Goal: Information Seeking & Learning: Learn about a topic

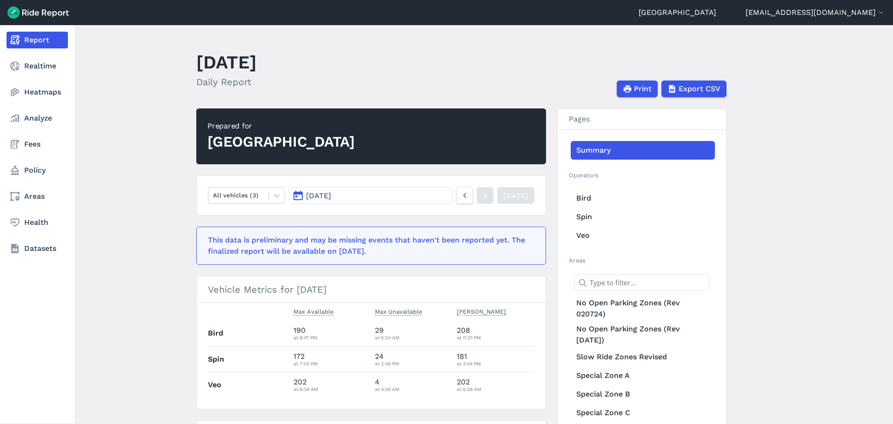
click at [29, 179] on nav "Report Realtime Heatmaps Analyze Fees Policy Areas Health Datasets" at bounding box center [37, 144] width 74 height 238
click at [36, 174] on link "Policy" at bounding box center [37, 170] width 61 height 17
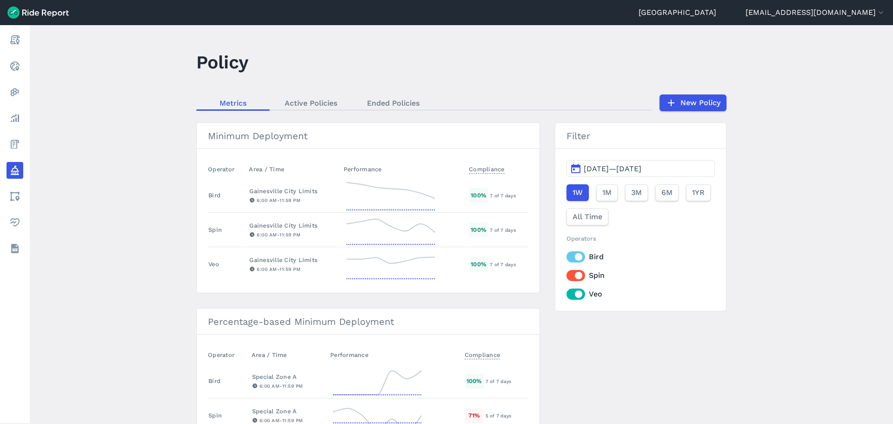
click at [599, 172] on span "[DATE]—[DATE]" at bounding box center [613, 168] width 58 height 9
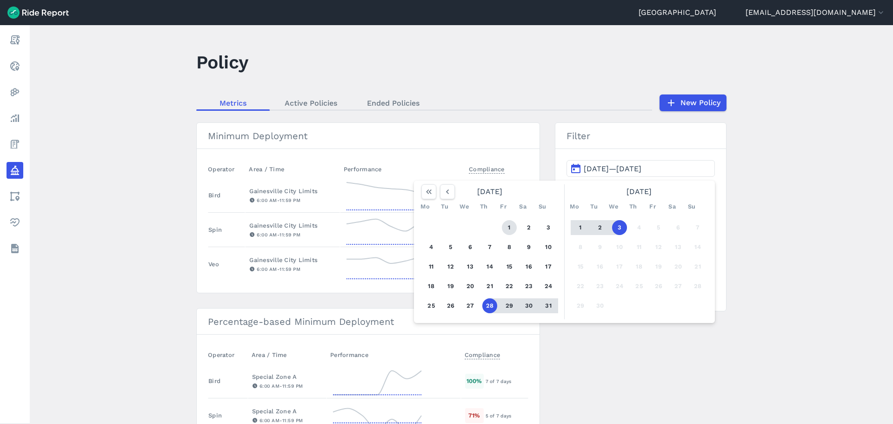
click at [505, 227] on button "1" at bounding box center [509, 227] width 15 height 15
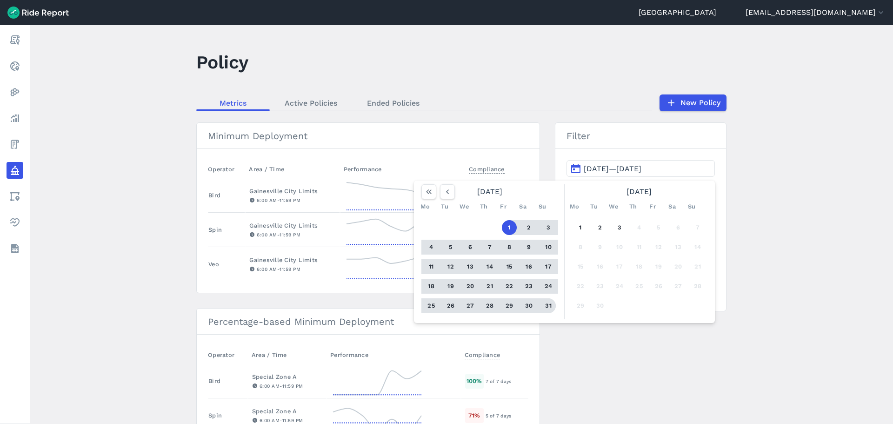
click at [546, 302] on button "31" at bounding box center [548, 305] width 15 height 15
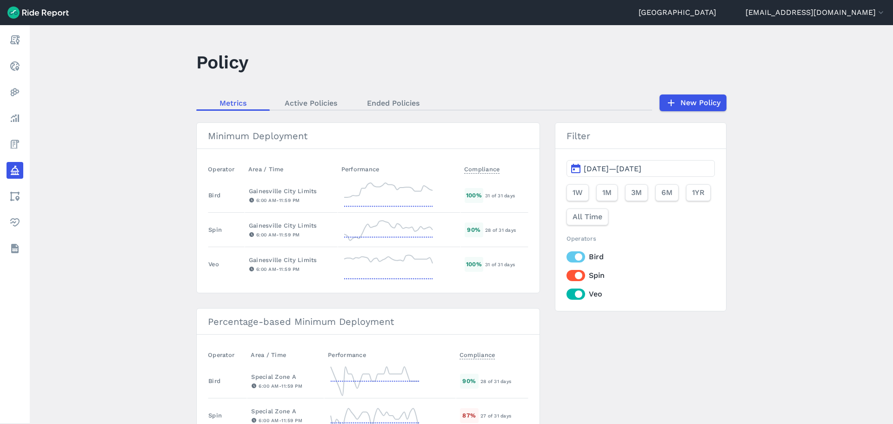
drag, startPoint x: 580, startPoint y: 256, endPoint x: 577, endPoint y: 266, distance: 10.5
click at [580, 256] on label "Bird" at bounding box center [640, 256] width 148 height 11
click at [566, 256] on input "Bird" at bounding box center [566, 254] width 0 height 6
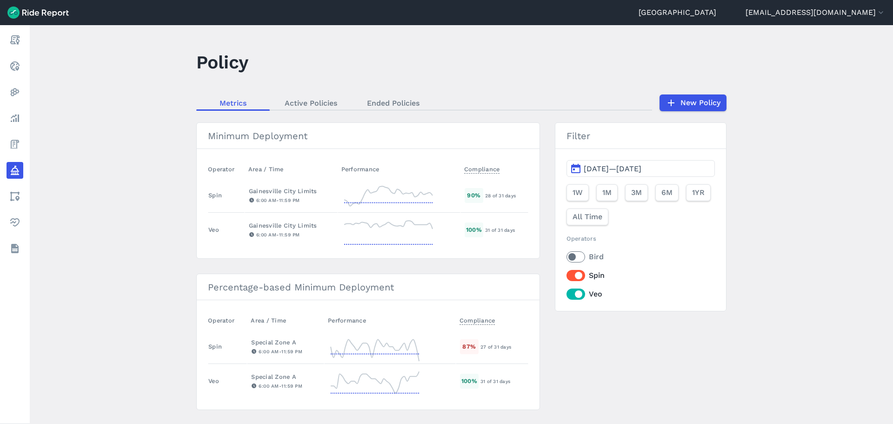
click at [578, 275] on label "Spin" at bounding box center [640, 275] width 148 height 11
click at [566, 275] on input "Spin" at bounding box center [566, 273] width 0 height 6
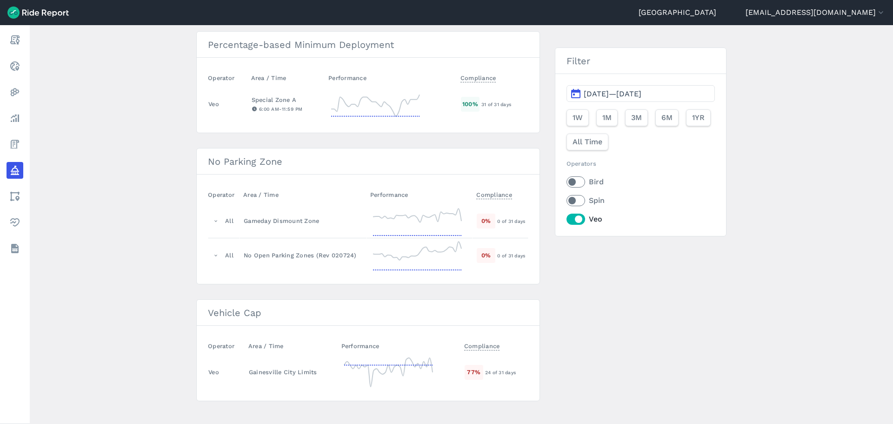
scroll to position [219, 0]
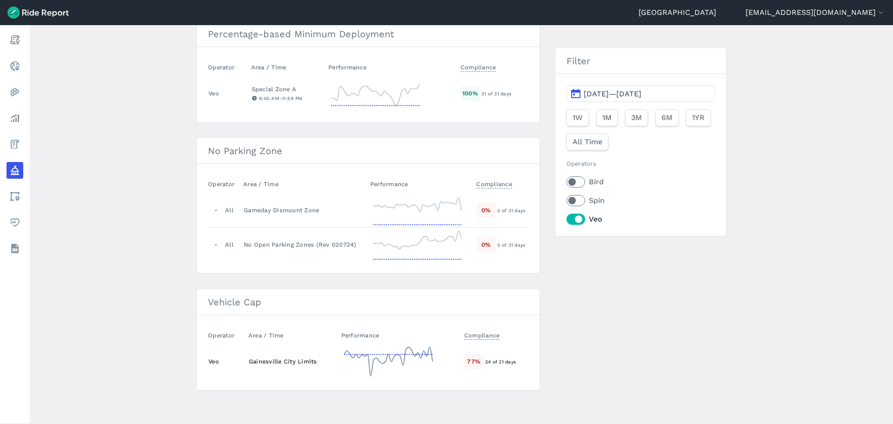
click at [419, 366] on icon at bounding box center [388, 361] width 93 height 33
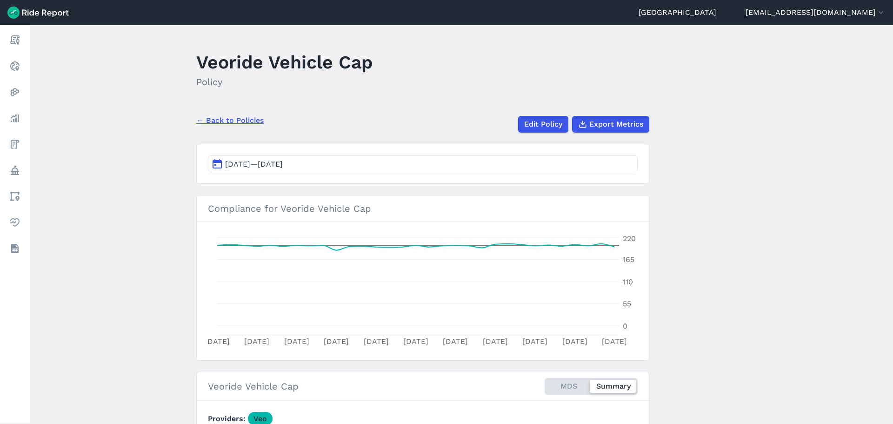
click at [222, 119] on link "← Back to Policies" at bounding box center [229, 120] width 67 height 11
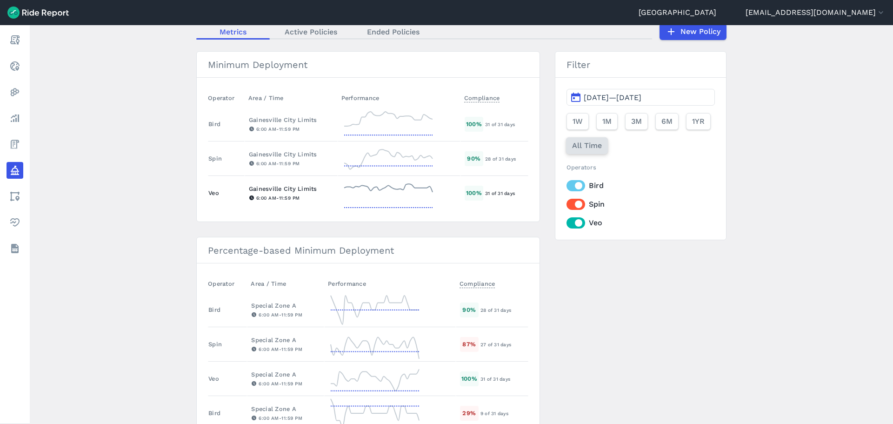
scroll to position [46, 0]
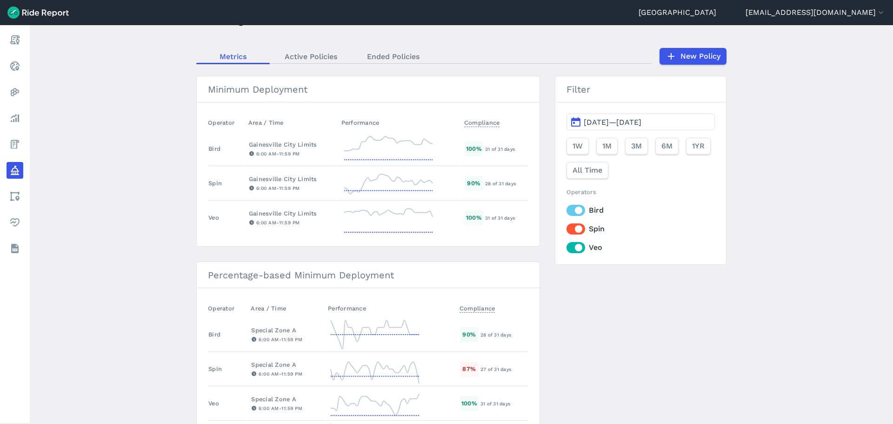
click at [580, 211] on label "Bird" at bounding box center [640, 210] width 148 height 11
click at [566, 211] on input "Bird" at bounding box center [566, 208] width 0 height 6
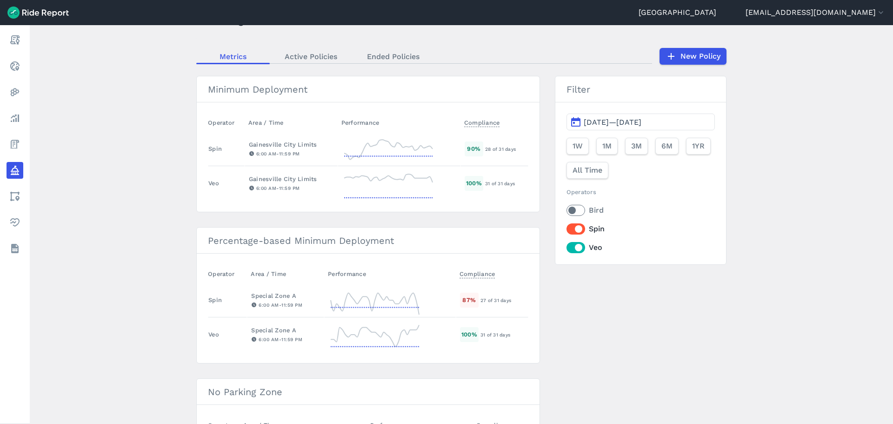
click at [575, 229] on label "Spin" at bounding box center [640, 228] width 148 height 11
click at [566, 229] on input "Spin" at bounding box center [566, 226] width 0 height 6
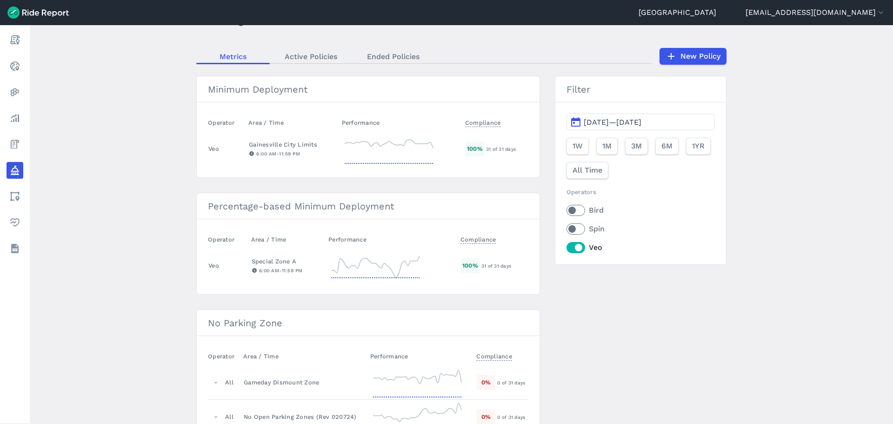
click at [106, 110] on main "Policy Metrics Active Policies Ended Policies New Policy Minimum Deployment Ope…" at bounding box center [461, 224] width 863 height 398
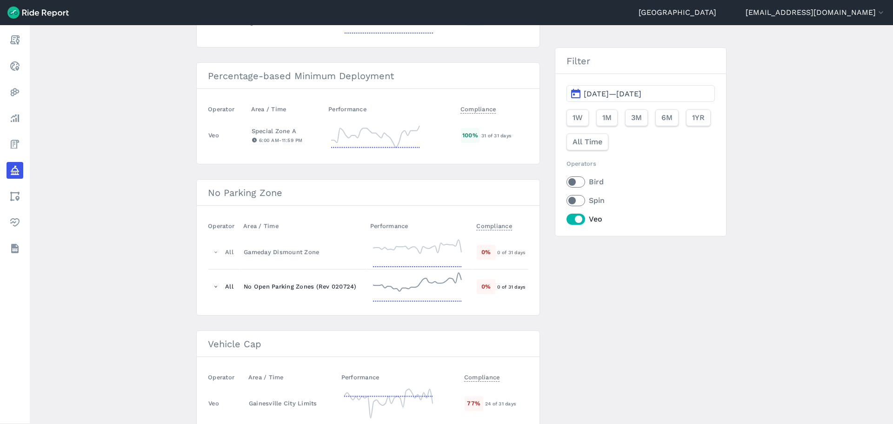
scroll to position [219, 0]
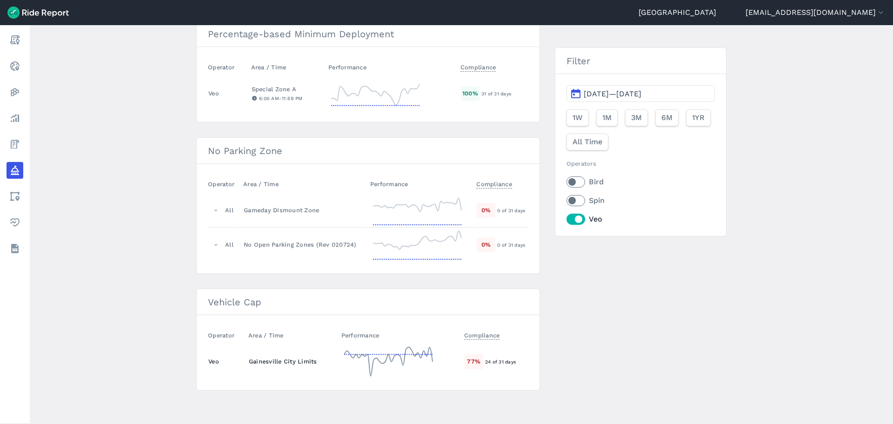
click at [408, 365] on icon at bounding box center [388, 361] width 93 height 33
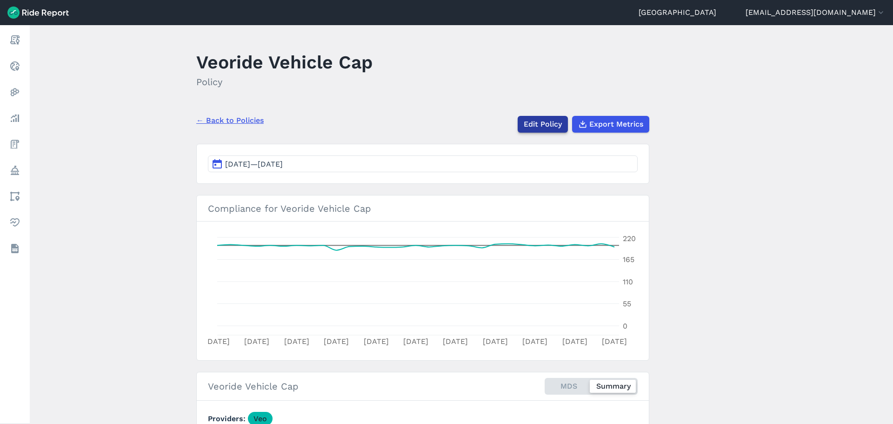
click at [545, 127] on link "Edit Policy" at bounding box center [542, 124] width 50 height 17
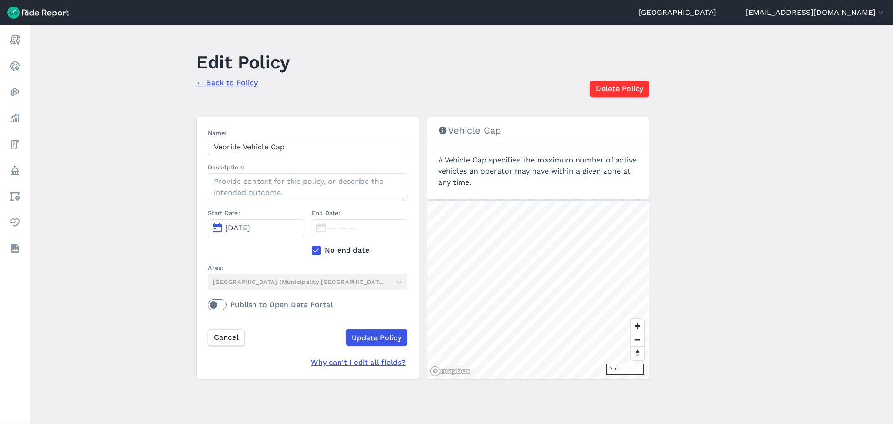
click at [219, 85] on link "← Back to Policy" at bounding box center [226, 82] width 61 height 9
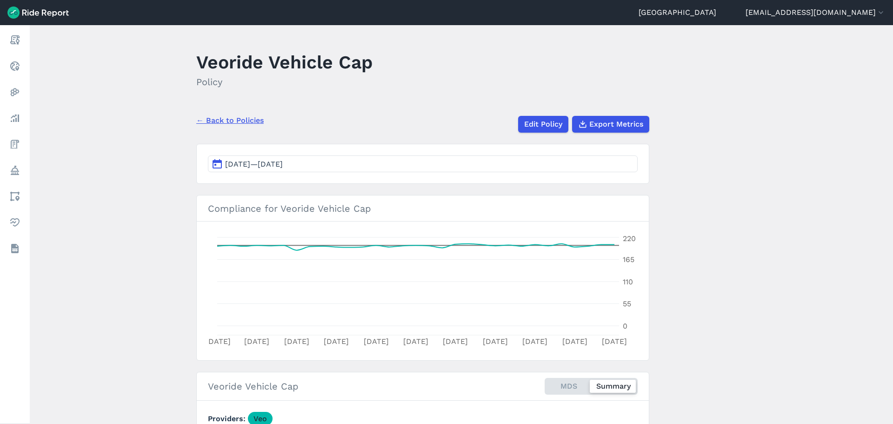
click at [225, 168] on button "[DATE]—[DATE]" at bounding box center [423, 163] width 430 height 17
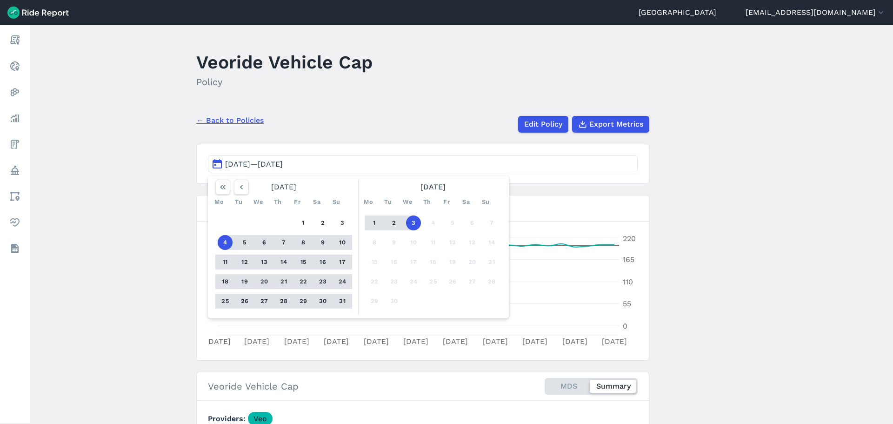
click at [246, 117] on link "← Back to Policies" at bounding box center [229, 120] width 67 height 11
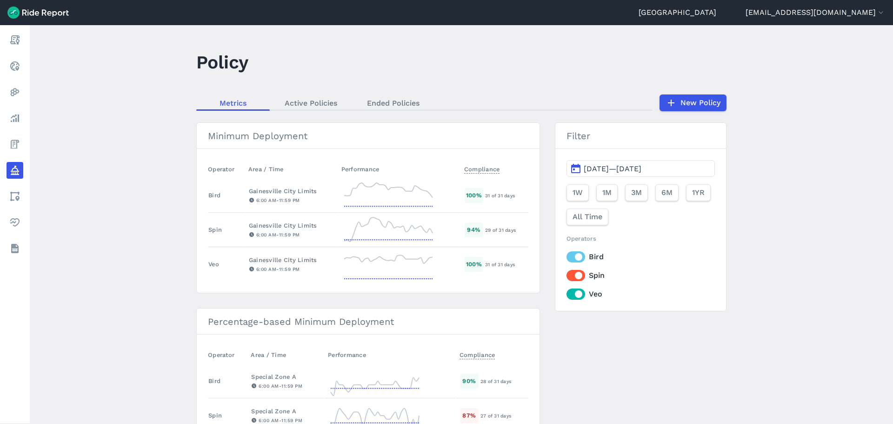
click at [624, 169] on span "[DATE]—[DATE]" at bounding box center [613, 168] width 58 height 9
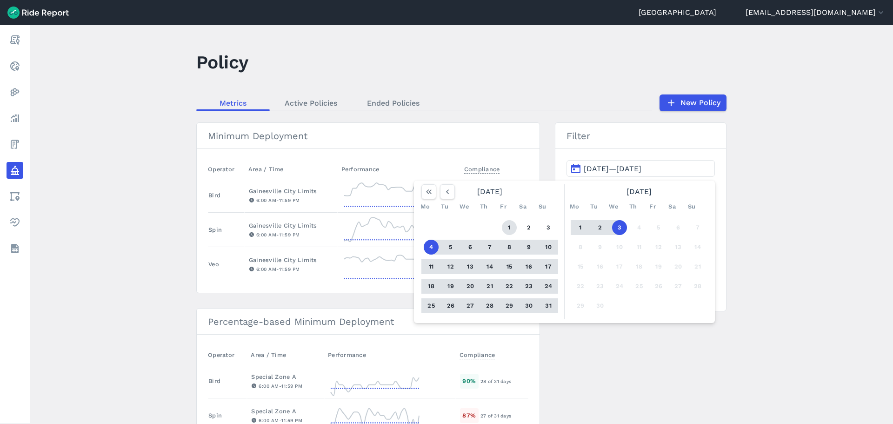
click at [511, 228] on button "1" at bounding box center [509, 227] width 15 height 15
click at [547, 306] on button "31" at bounding box center [548, 305] width 15 height 15
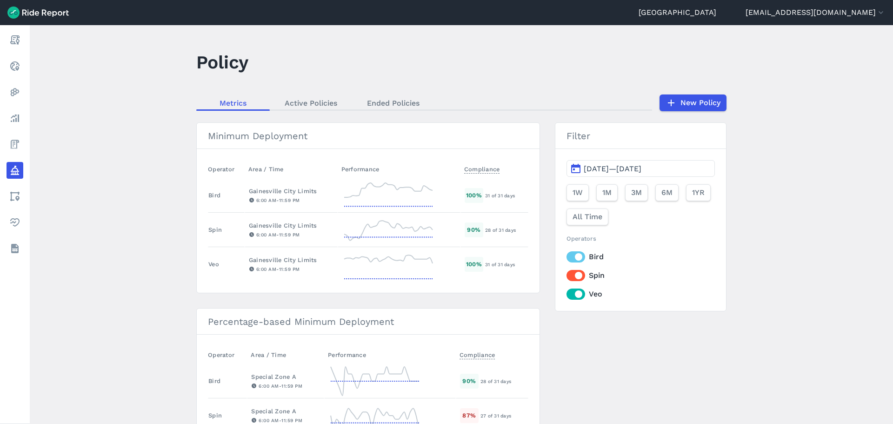
click at [576, 256] on label "Bird" at bounding box center [640, 256] width 148 height 11
click at [566, 256] on input "Bird" at bounding box center [566, 254] width 0 height 6
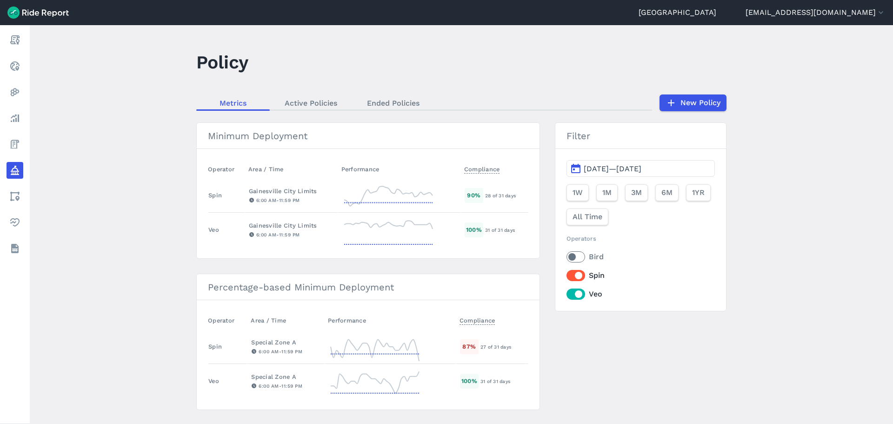
click at [576, 277] on label "Spin" at bounding box center [640, 275] width 148 height 11
click at [566, 276] on input "Spin" at bounding box center [566, 273] width 0 height 6
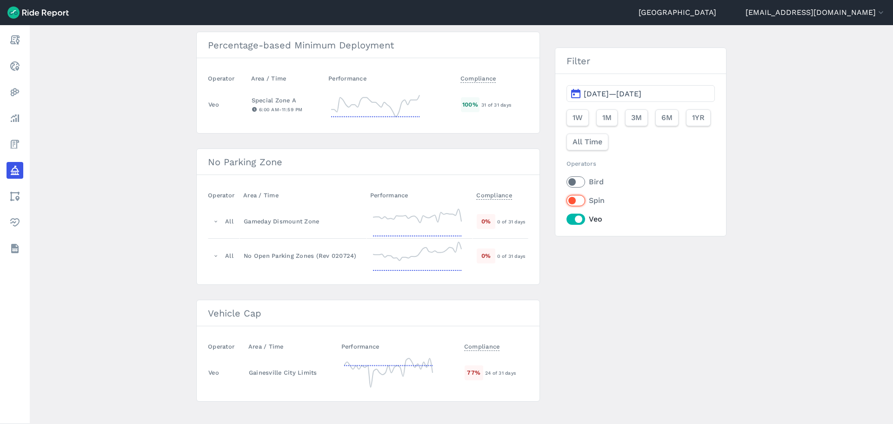
scroll to position [219, 0]
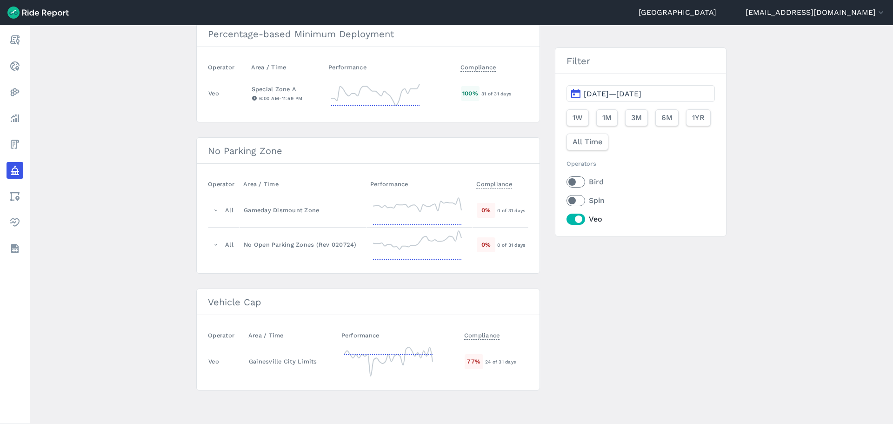
click at [146, 115] on main "Policy Metrics Active Policies Ended Policies New Policy Minimum Deployment Ope…" at bounding box center [461, 224] width 863 height 398
click at [572, 200] on label "Spin" at bounding box center [640, 200] width 148 height 11
click at [566, 200] on input "Spin" at bounding box center [566, 198] width 0 height 6
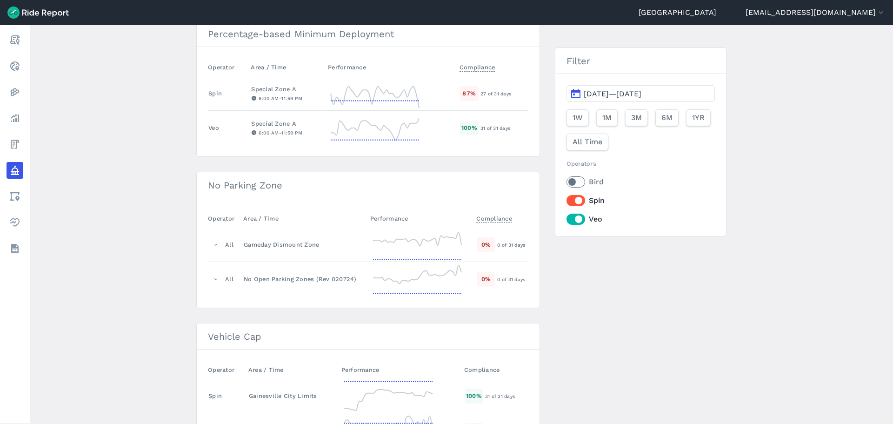
click at [572, 218] on label "Veo" at bounding box center [640, 218] width 148 height 11
click at [566, 218] on input "Veo" at bounding box center [566, 216] width 0 height 6
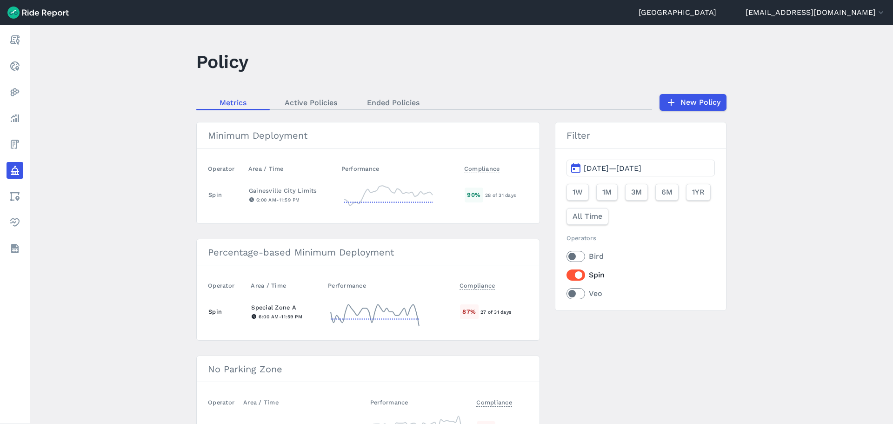
scroll to position [0, 0]
click at [575, 273] on label "Spin" at bounding box center [640, 275] width 148 height 11
click at [566, 273] on input "Spin" at bounding box center [566, 273] width 0 height 6
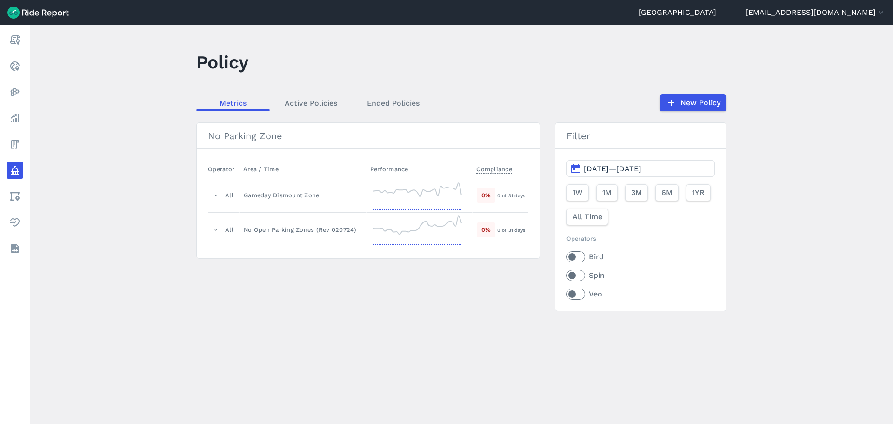
click at [573, 297] on label "Veo" at bounding box center [640, 293] width 148 height 11
click at [566, 294] on input "Veo" at bounding box center [566, 291] width 0 height 6
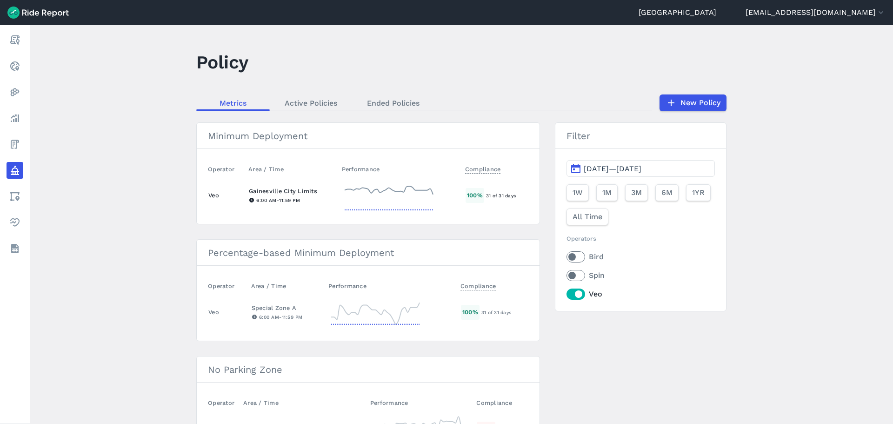
click at [393, 199] on icon at bounding box center [388, 195] width 93 height 33
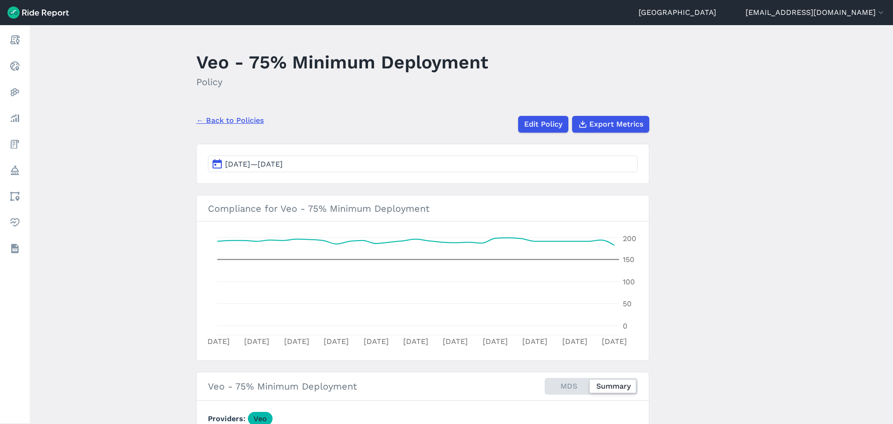
click at [216, 121] on link "← Back to Policies" at bounding box center [229, 120] width 67 height 11
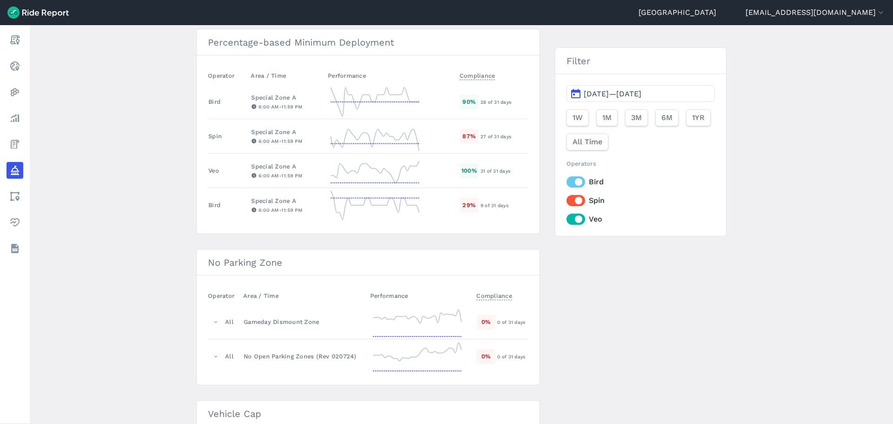
click at [583, 186] on label "Bird" at bounding box center [640, 181] width 148 height 11
click at [566, 182] on input "Bird" at bounding box center [566, 179] width 0 height 6
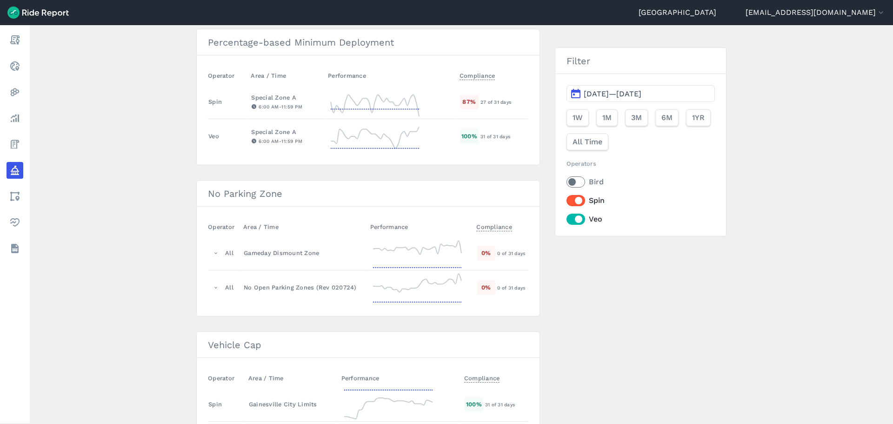
click at [576, 197] on label "Spin" at bounding box center [640, 200] width 148 height 11
click at [566, 197] on input "Spin" at bounding box center [566, 198] width 0 height 6
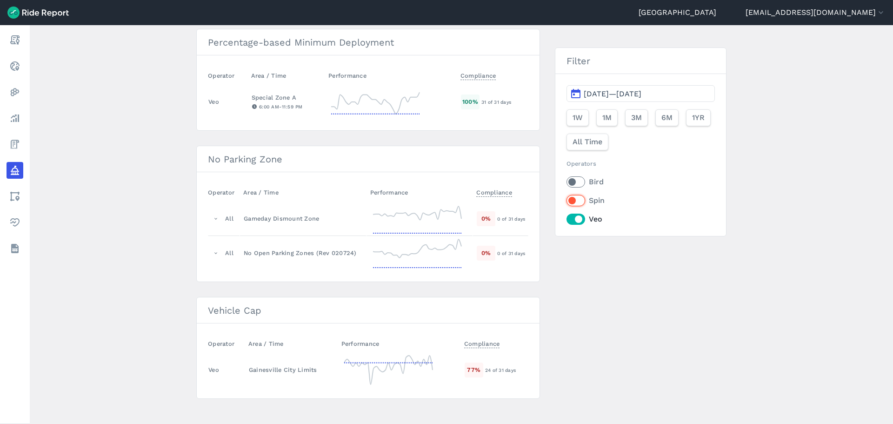
scroll to position [219, 0]
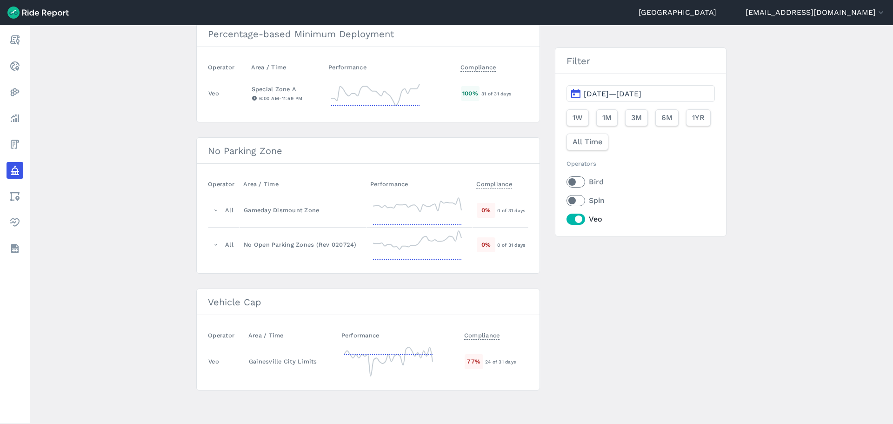
click at [575, 223] on label "Veo" at bounding box center [640, 218] width 148 height 11
click at [566, 219] on input "Veo" at bounding box center [566, 216] width 0 height 6
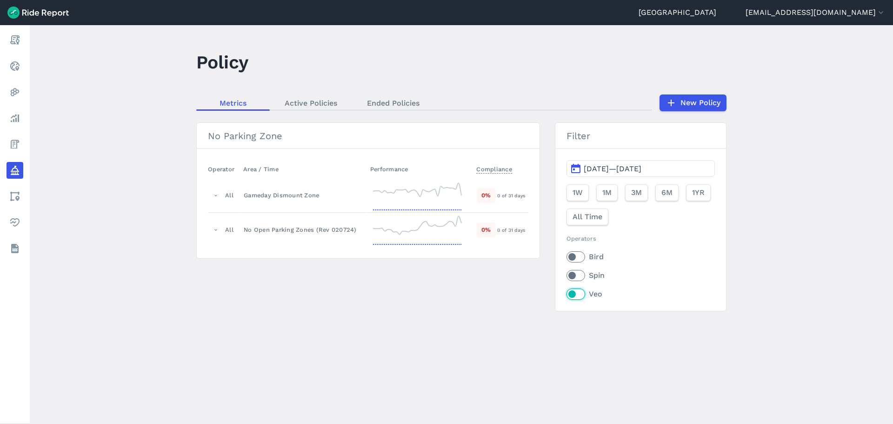
scroll to position [0, 0]
click at [570, 273] on label "Spin" at bounding box center [640, 275] width 148 height 11
click at [566, 273] on input "Spin" at bounding box center [566, 273] width 0 height 6
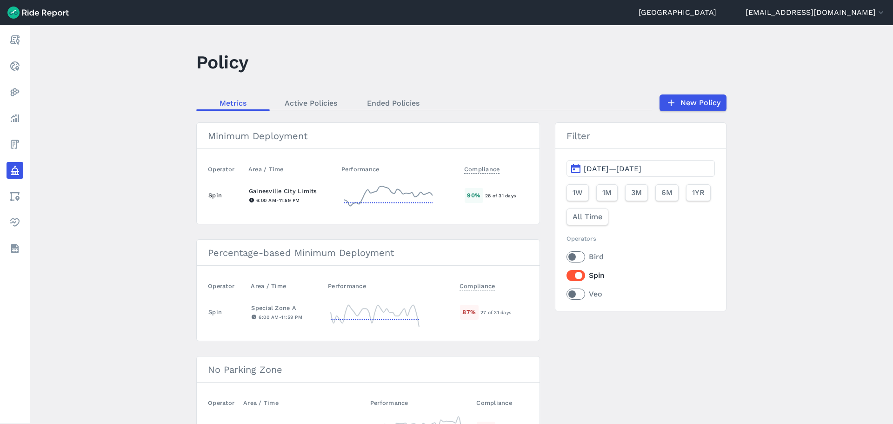
click at [371, 200] on icon at bounding box center [388, 195] width 93 height 33
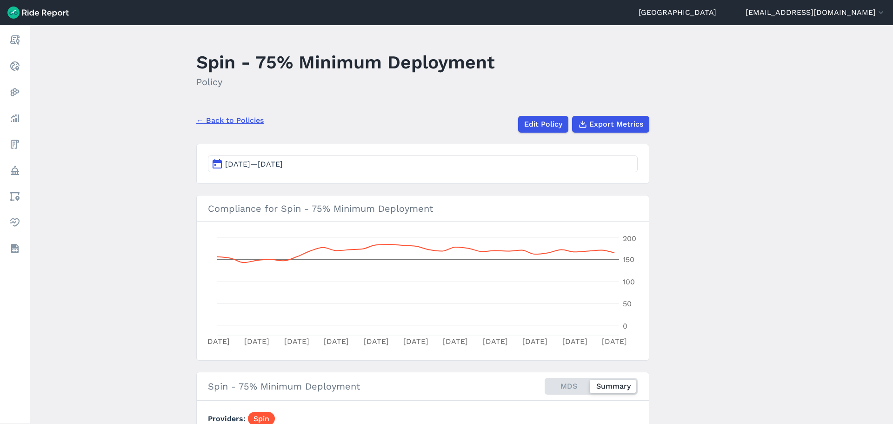
click at [213, 122] on link "← Back to Policies" at bounding box center [229, 120] width 67 height 11
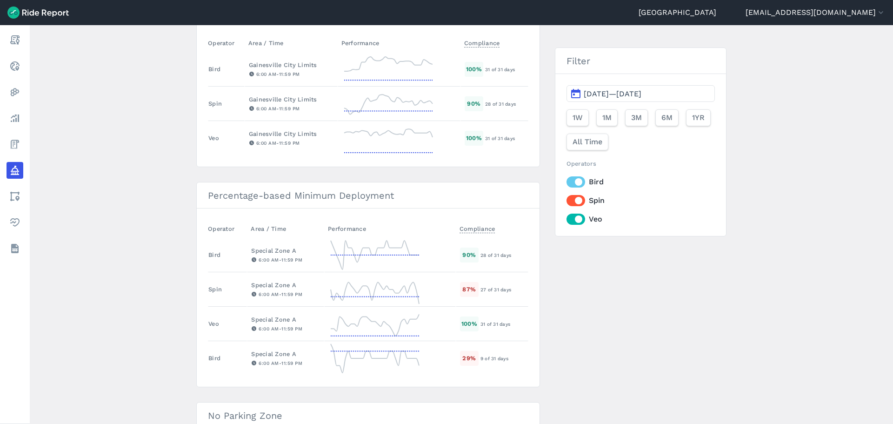
scroll to position [139, 0]
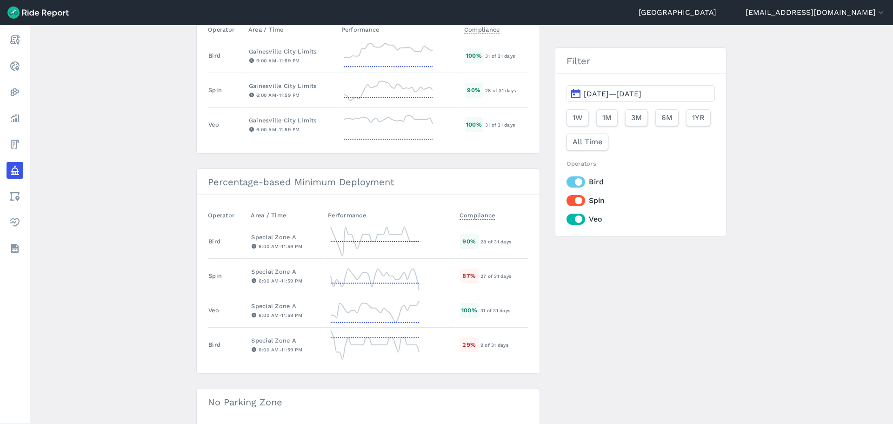
click at [562, 181] on div "Filter [DATE]—[DATE] 1W 1M 3M 6M 1YR All Time Operators Bird Spin Veo" at bounding box center [641, 141] width 172 height 189
click at [569, 181] on label "Bird" at bounding box center [640, 181] width 148 height 11
click at [566, 181] on input "Bird" at bounding box center [566, 179] width 0 height 6
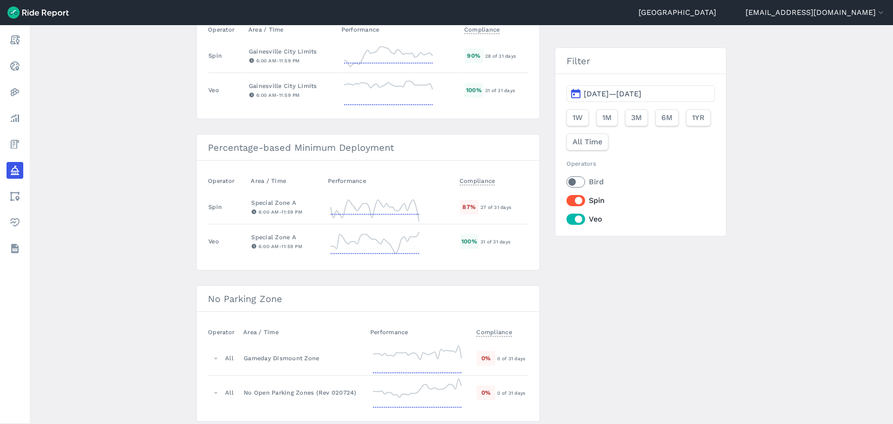
click at [575, 222] on label "Veo" at bounding box center [640, 218] width 148 height 11
click at [566, 219] on input "Veo" at bounding box center [566, 216] width 0 height 6
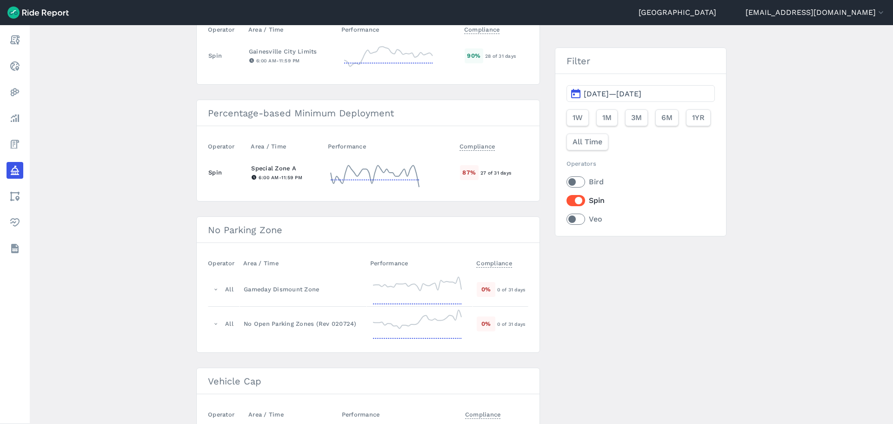
click at [324, 164] on td "Special Zone A 6:00 AM - 11:59 PM" at bounding box center [285, 172] width 77 height 34
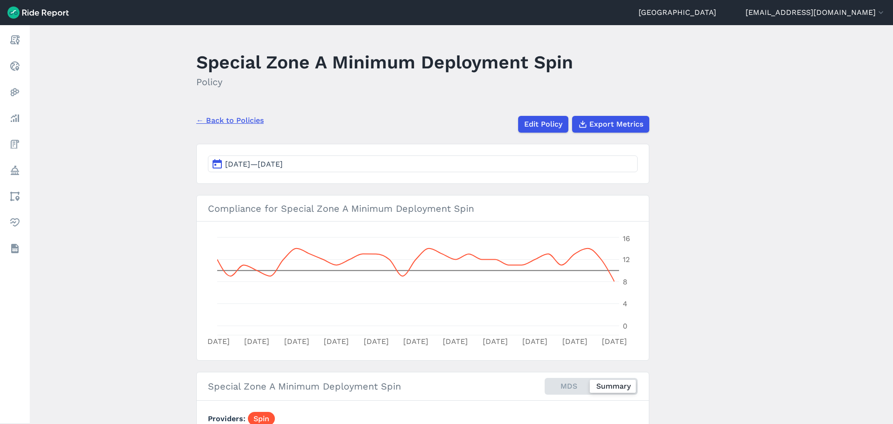
click at [242, 121] on link "← Back to Policies" at bounding box center [229, 120] width 67 height 11
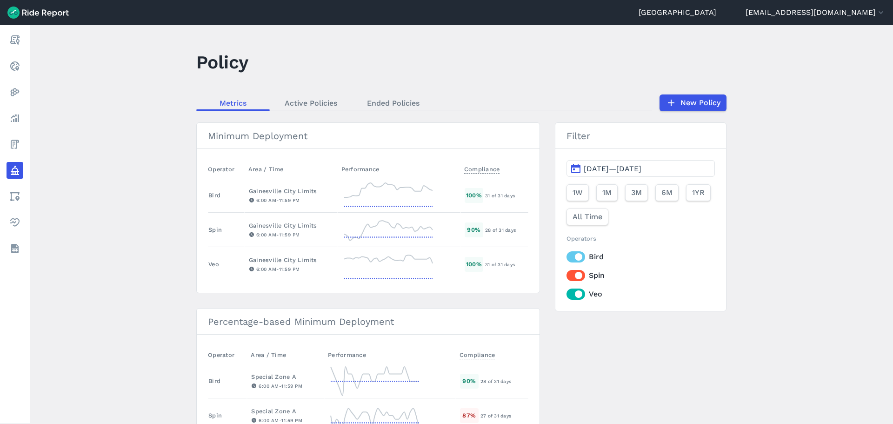
click at [585, 278] on label "Spin" at bounding box center [640, 275] width 148 height 11
click at [566, 276] on input "Spin" at bounding box center [566, 273] width 0 height 6
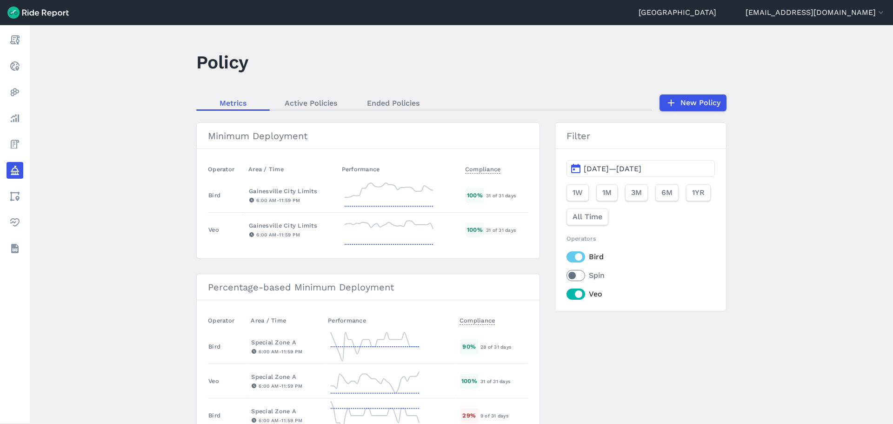
click at [577, 290] on label "Veo" at bounding box center [640, 293] width 148 height 11
click at [566, 290] on input "Veo" at bounding box center [566, 291] width 0 height 6
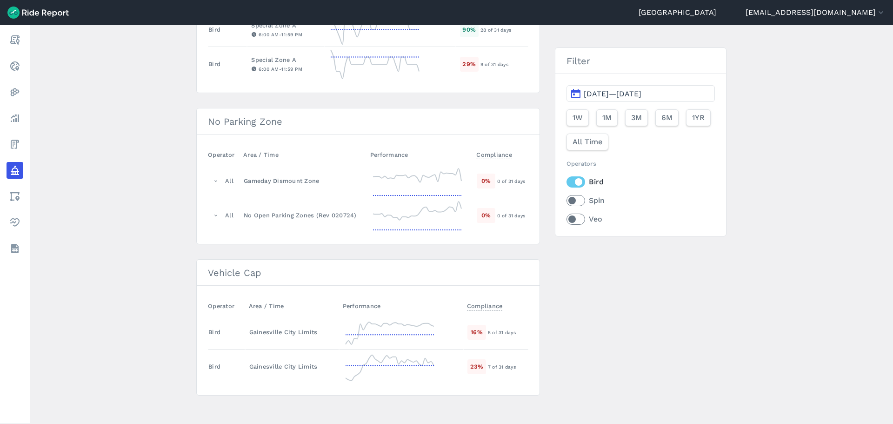
scroll to position [287, 0]
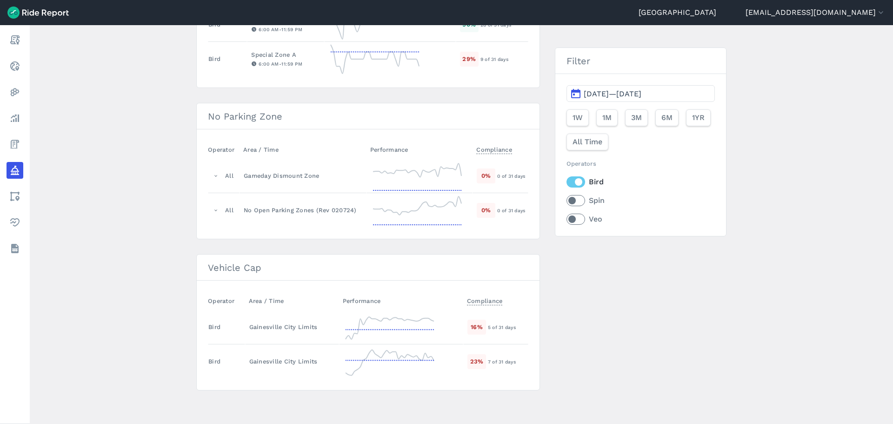
click at [122, 261] on main "Policy Metrics Active Policies Ended Policies New Policy Minimum Deployment Ope…" at bounding box center [461, 224] width 863 height 398
click at [305, 315] on td "Gainesville City Limits" at bounding box center [292, 327] width 94 height 34
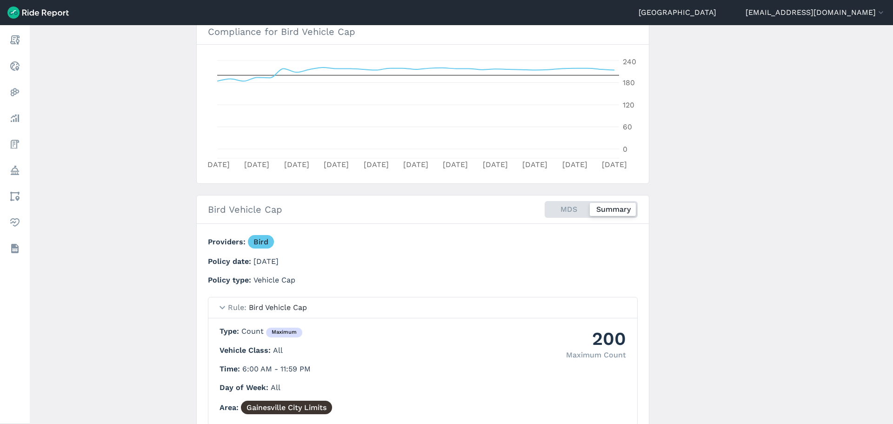
scroll to position [177, 0]
click at [321, 65] on circle at bounding box center [323, 67] width 4 height 4
click at [100, 134] on main "Bird Vehicle Cap Policy ← Back to Policies Edit Policy Export Metrics [DATE]—[D…" at bounding box center [461, 224] width 863 height 398
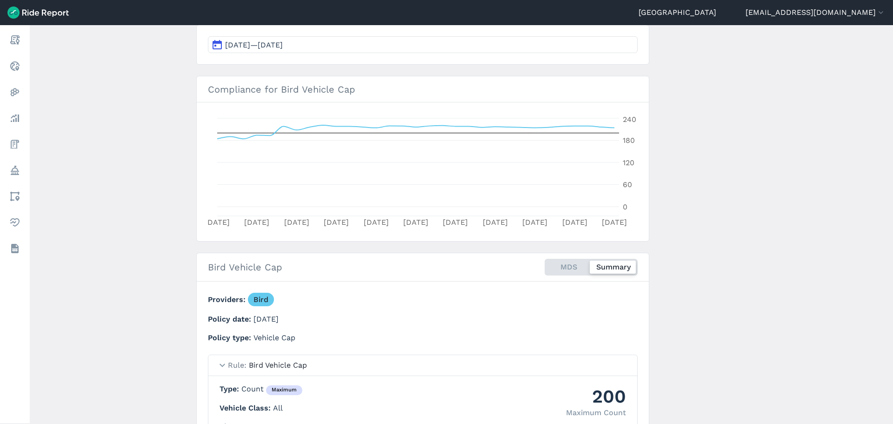
scroll to position [0, 0]
